Goal: Task Accomplishment & Management: Manage account settings

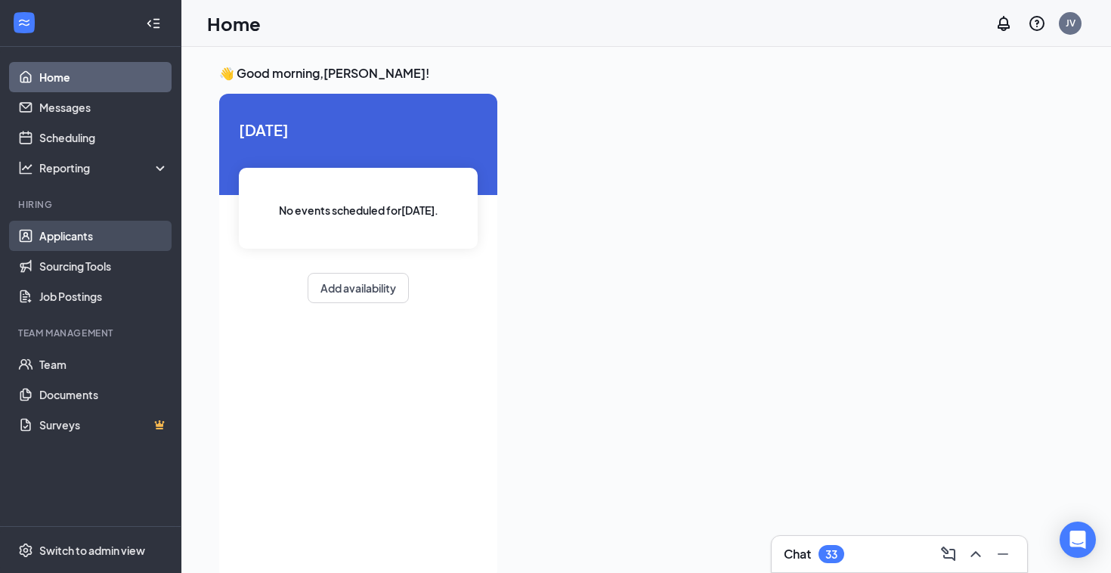
click at [82, 231] on link "Applicants" at bounding box center [103, 236] width 129 height 30
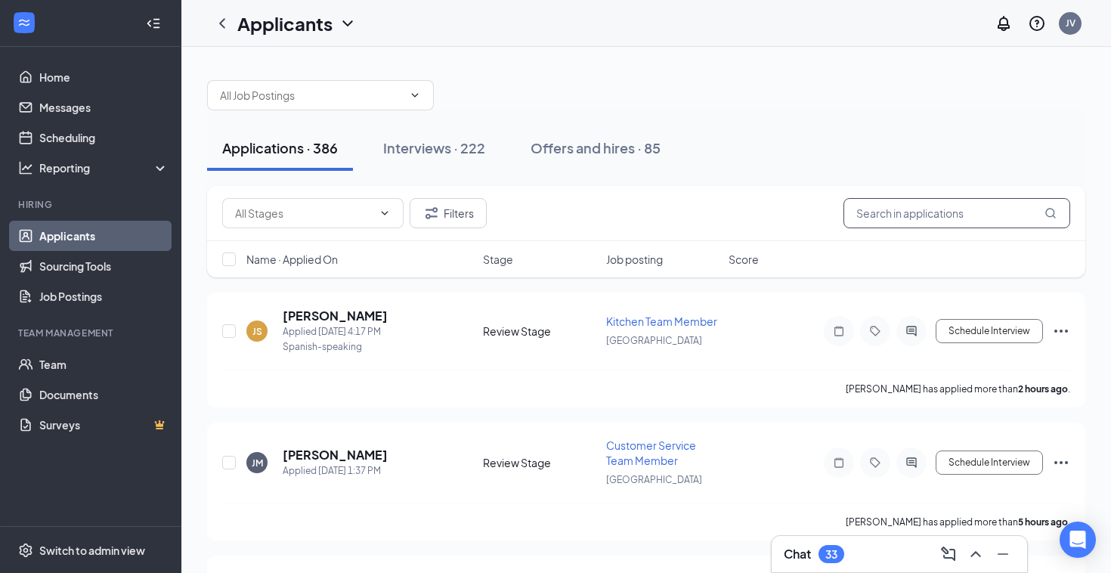
click at [941, 210] on input "text" at bounding box center [957, 213] width 227 height 30
click at [876, 558] on div "Chat 33" at bounding box center [899, 554] width 231 height 24
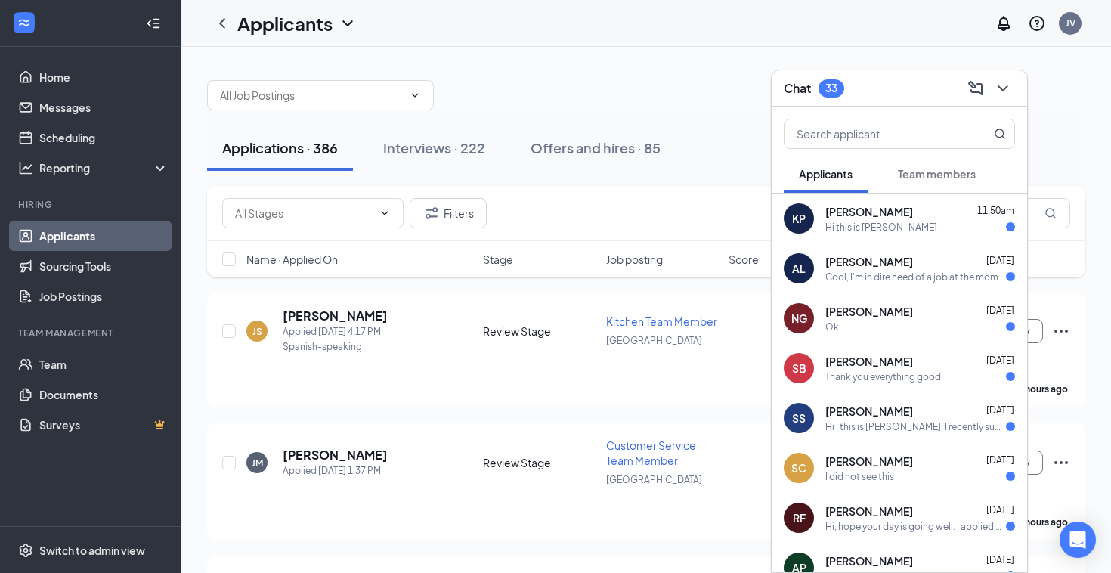
click at [935, 202] on div "KP [PERSON_NAME] 11:50am Hi this is [PERSON_NAME]" at bounding box center [900, 219] width 256 height 50
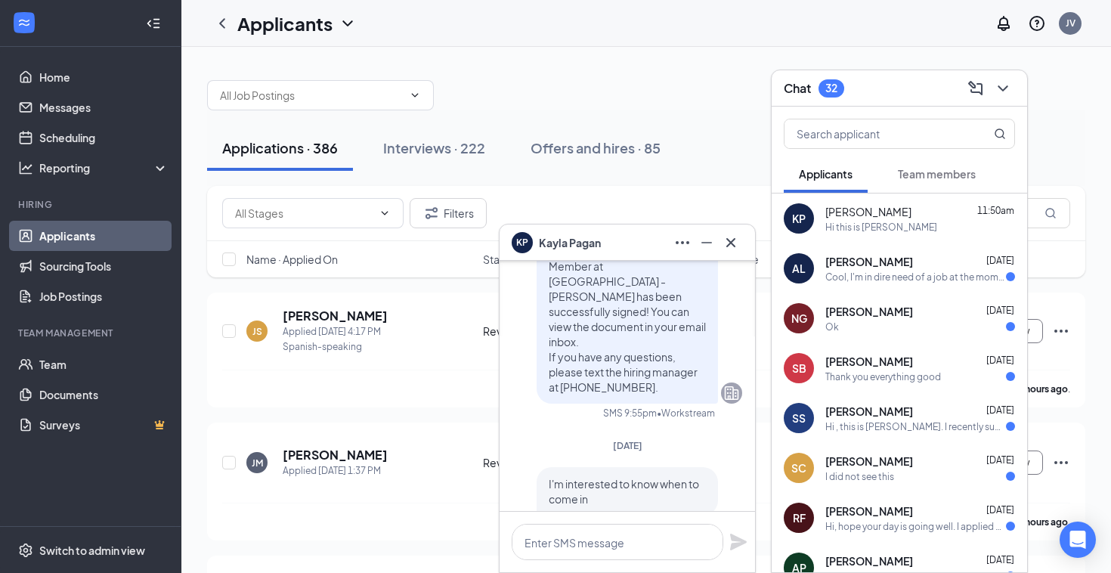
scroll to position [-70, 0]
click at [1013, 88] on button at bounding box center [1003, 88] width 24 height 24
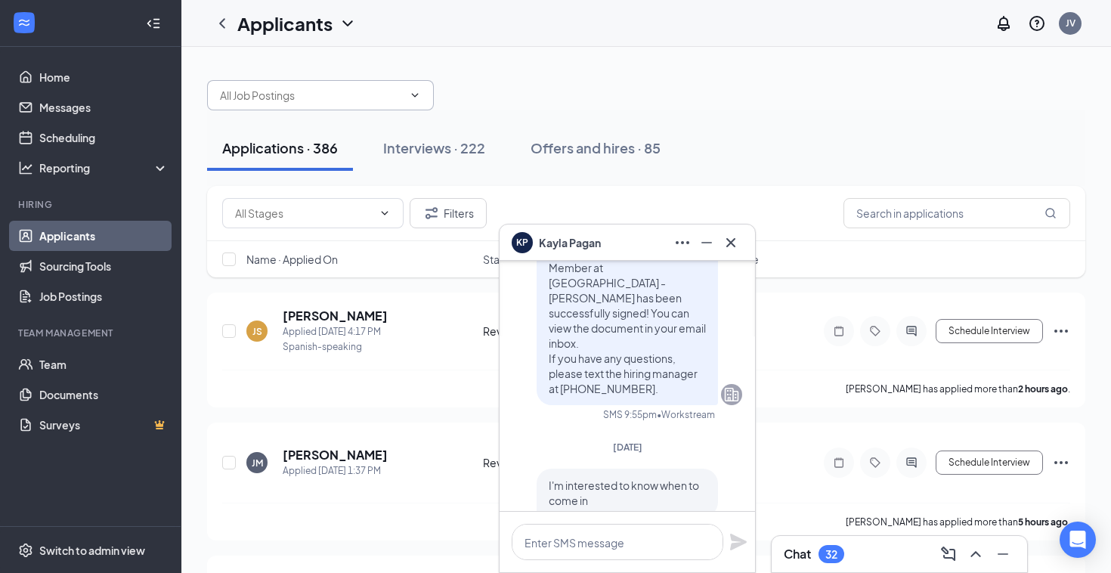
click at [301, 84] on span at bounding box center [320, 95] width 227 height 30
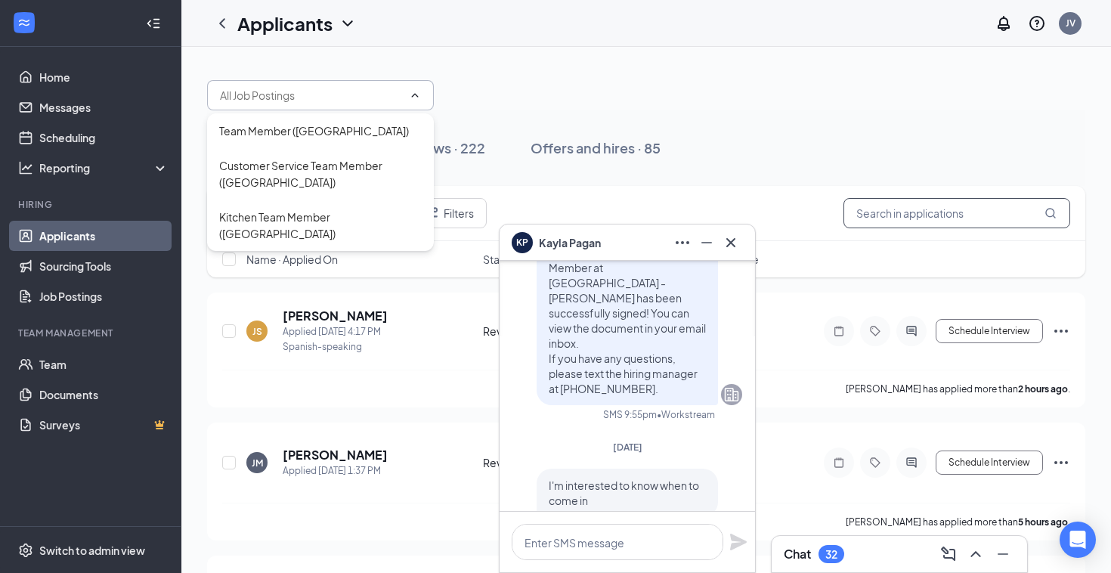
click at [902, 206] on input "text" at bounding box center [957, 213] width 227 height 30
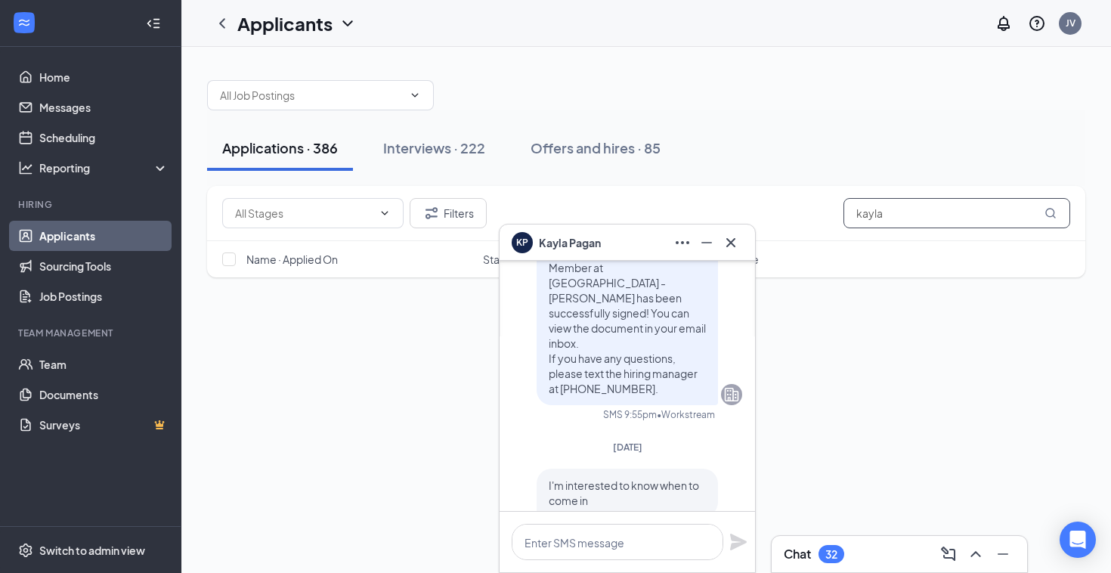
type input "kayla"
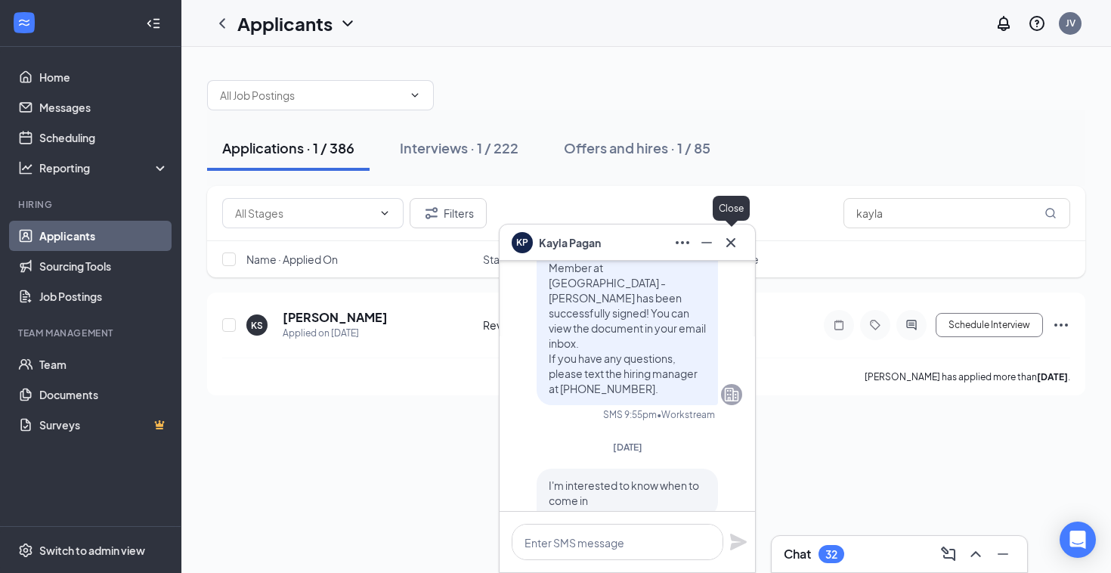
click at [731, 247] on icon "Cross" at bounding box center [731, 243] width 18 height 18
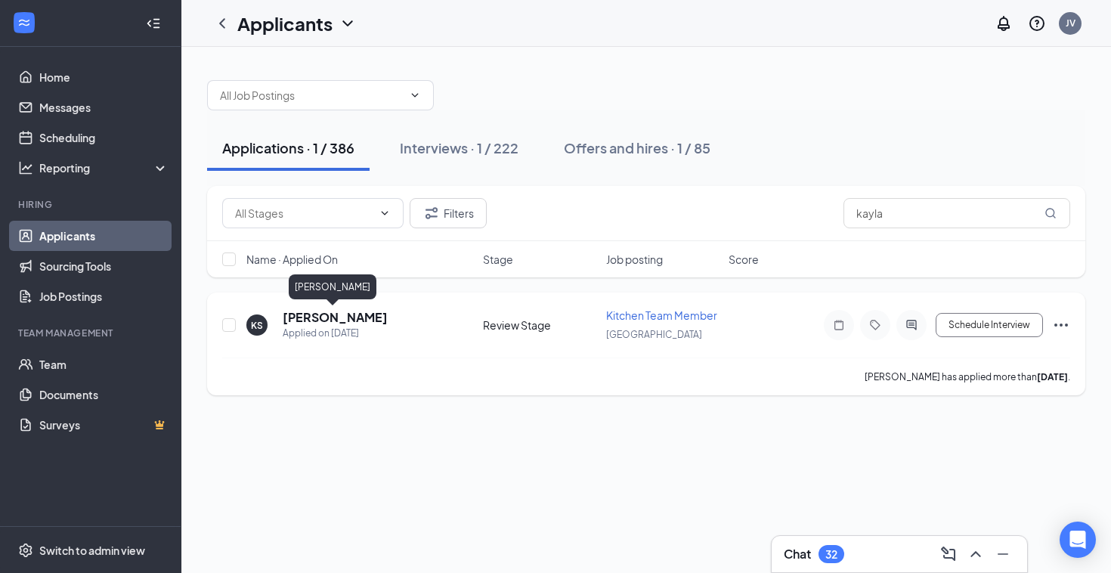
click at [346, 317] on h5 "[PERSON_NAME]" at bounding box center [335, 317] width 105 height 17
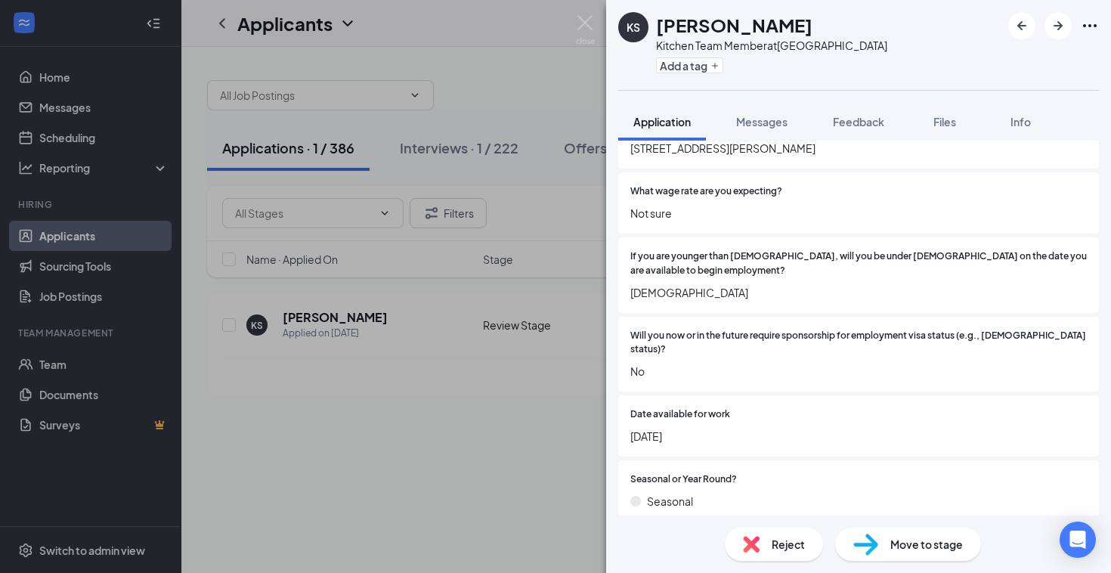
scroll to position [234, 0]
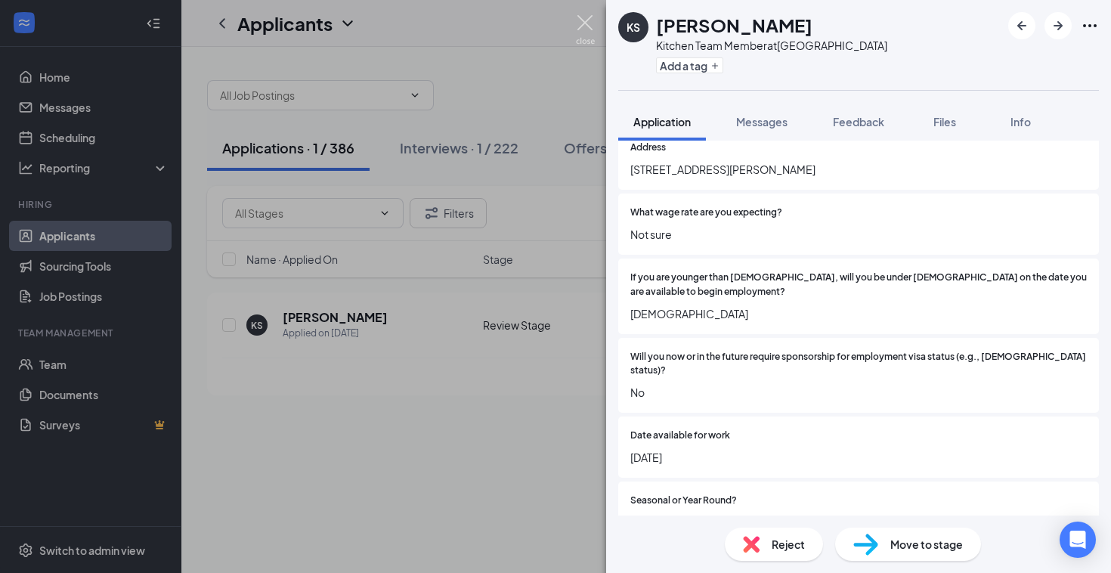
click at [584, 22] on img at bounding box center [585, 29] width 19 height 29
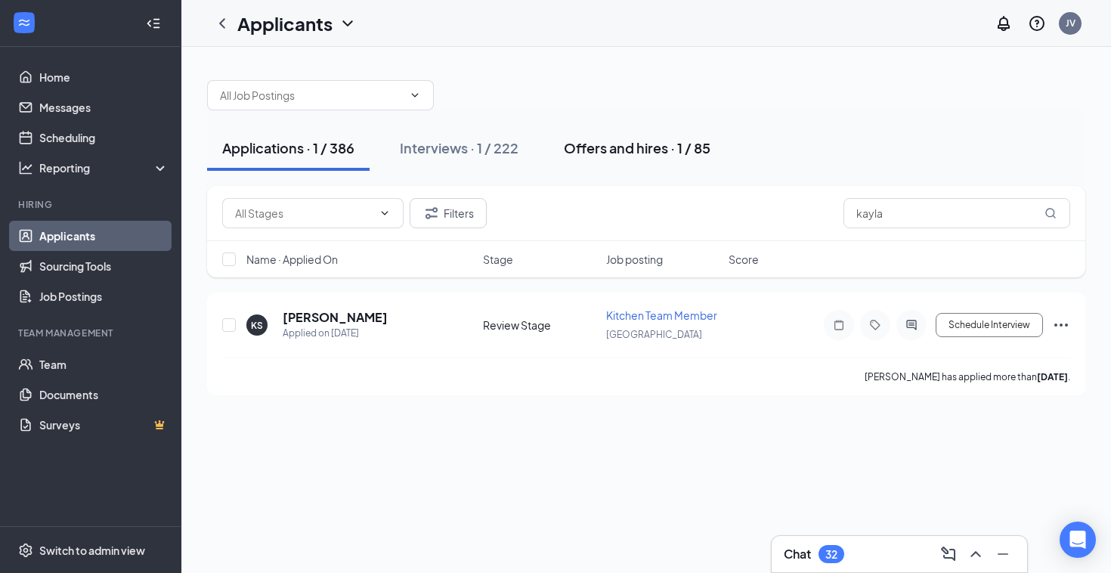
click at [677, 153] on div "Offers and hires · 1 / 85" at bounding box center [637, 147] width 147 height 19
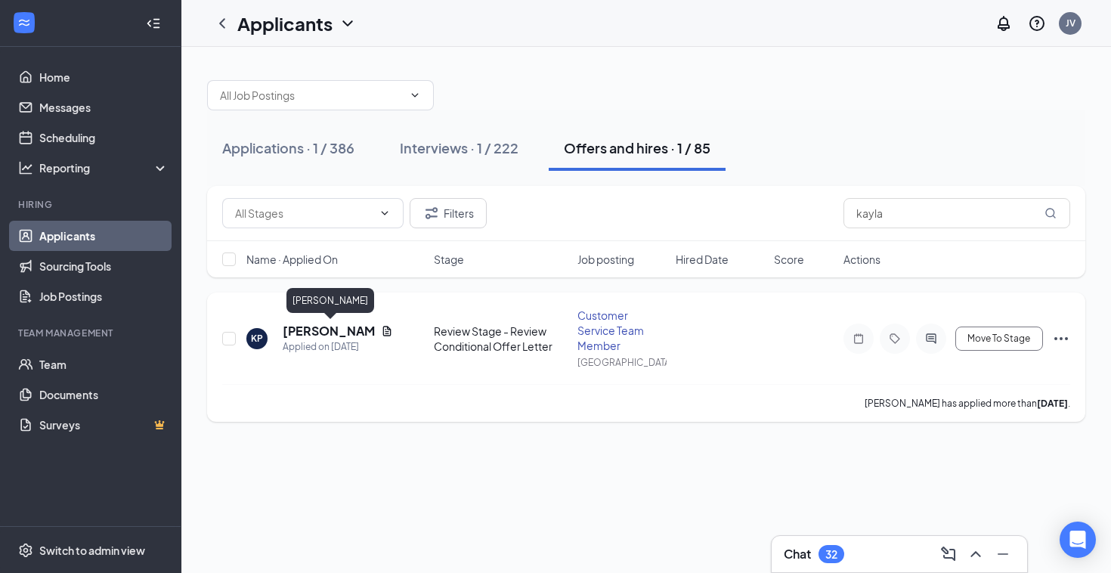
click at [327, 331] on h5 "[PERSON_NAME]" at bounding box center [329, 331] width 92 height 17
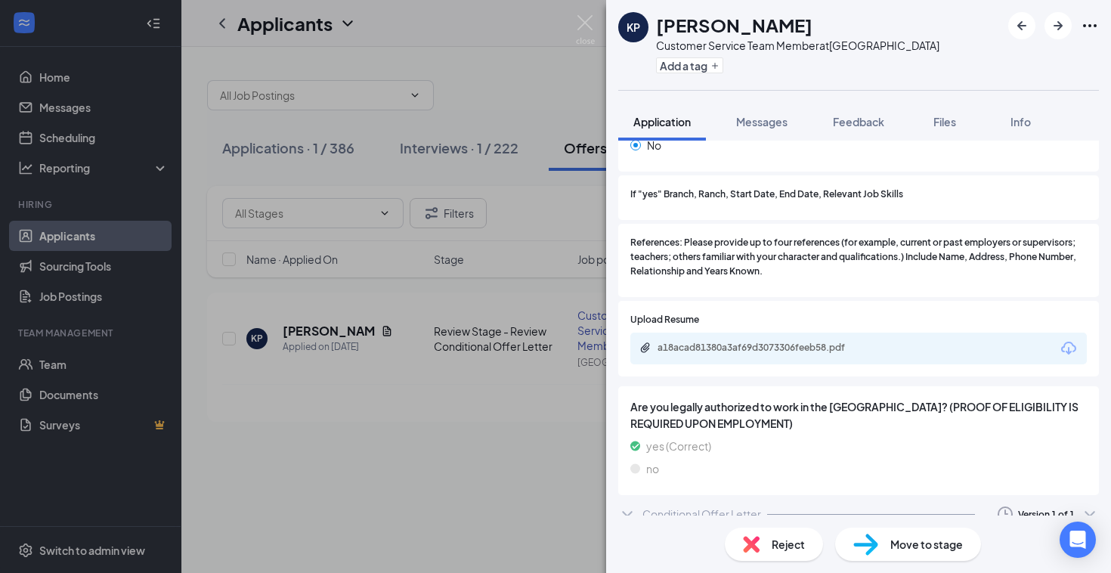
scroll to position [1745, 0]
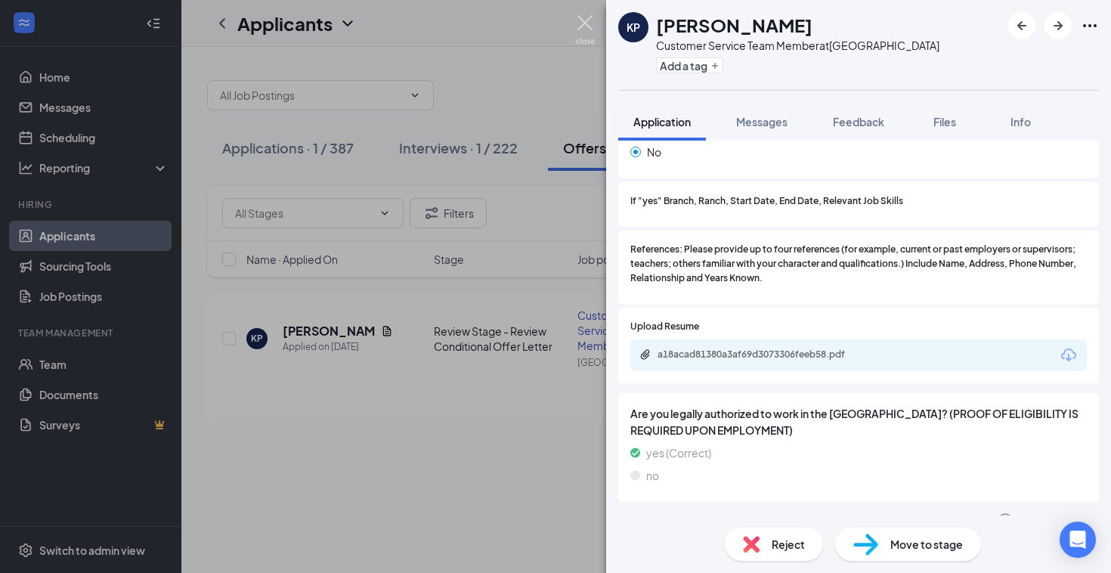
click at [587, 18] on img at bounding box center [585, 29] width 19 height 29
